Goal: Transaction & Acquisition: Purchase product/service

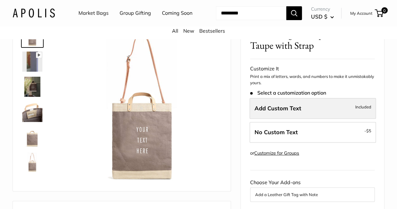
click at [280, 112] on span "Add Custom Text" at bounding box center [278, 108] width 47 height 7
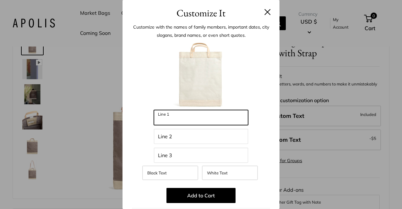
click at [215, 119] on input "Line 1" at bounding box center [201, 117] width 94 height 15
type input "*********"
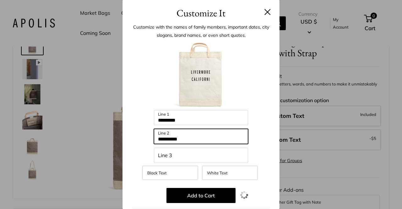
type input "**********"
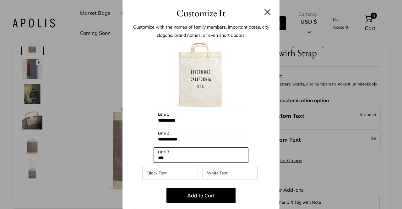
type input "***"
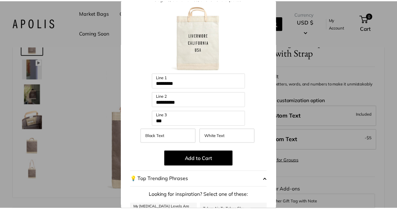
scroll to position [37, 0]
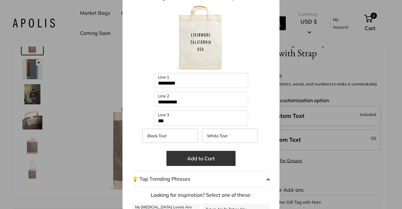
click at [205, 160] on button "Add to Cart" at bounding box center [200, 158] width 69 height 15
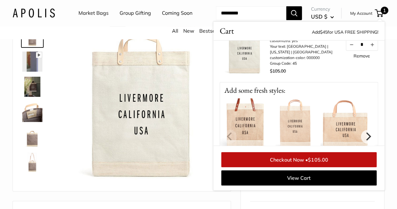
scroll to position [0, 0]
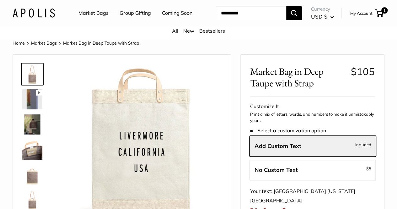
click at [32, 180] on img at bounding box center [32, 175] width 20 height 20
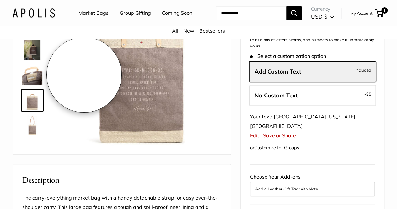
scroll to position [75, 0]
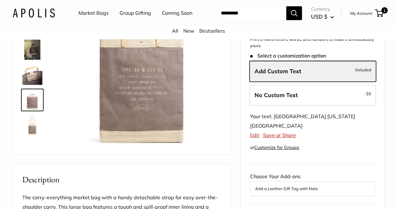
click at [32, 135] on img at bounding box center [32, 125] width 20 height 20
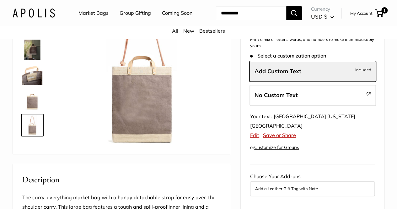
click at [33, 56] on img at bounding box center [32, 50] width 20 height 20
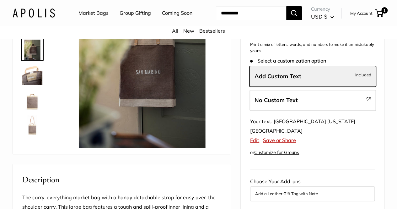
scroll to position [0, 0]
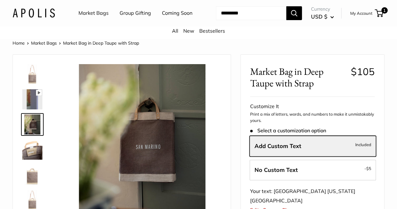
click at [31, 82] on img at bounding box center [32, 74] width 20 height 20
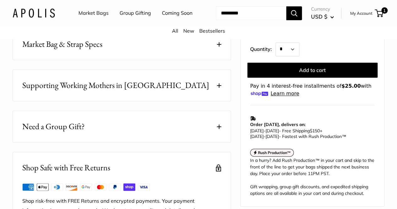
scroll to position [325, 0]
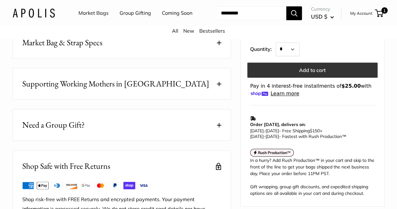
click at [305, 63] on button "Add to cart" at bounding box center [312, 70] width 130 height 15
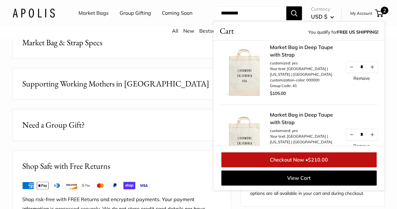
scroll to position [0, 0]
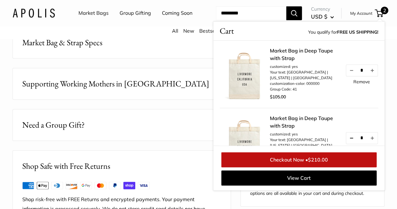
click at [346, 144] on button "Decrease quantity by 1" at bounding box center [351, 137] width 11 height 11
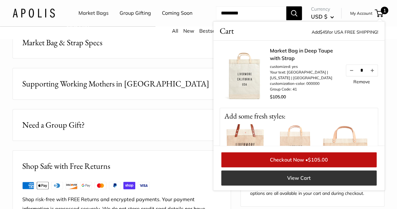
click at [294, 185] on link "View Cart" at bounding box center [298, 177] width 155 height 15
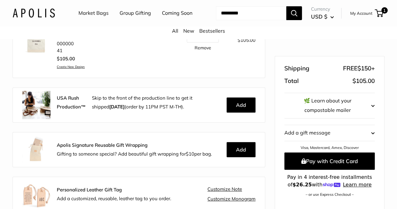
scroll to position [113, 0]
click at [227, 112] on button "Add" at bounding box center [241, 104] width 29 height 15
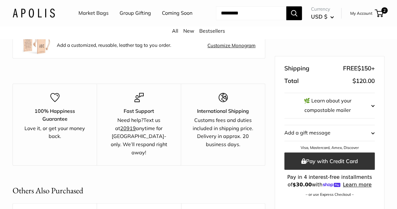
scroll to position [268, 0]
click at [336, 152] on button "Pay with Credit Card" at bounding box center [330, 160] width 90 height 17
